Goal: Navigation & Orientation: Understand site structure

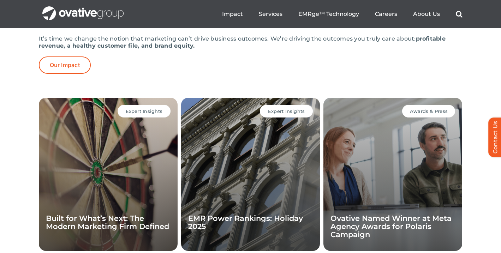
scroll to position [1443, 0]
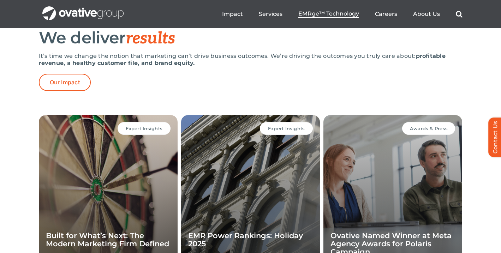
click at [319, 14] on span "EMRge™ Technology" at bounding box center [329, 13] width 61 height 7
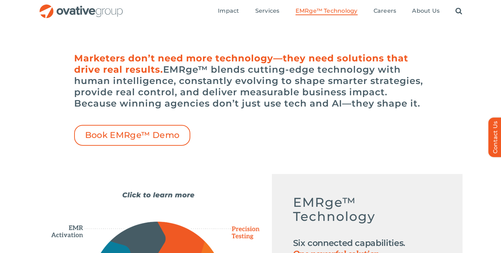
scroll to position [216, 0]
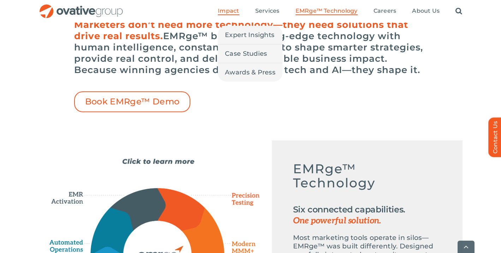
click at [234, 13] on span "Impact" at bounding box center [228, 10] width 21 height 7
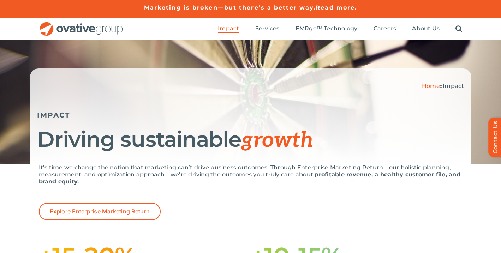
click at [197, 54] on div "Home » Impact IMPACT Driving sustainable growth" at bounding box center [250, 102] width 501 height 124
